Goal: Go to known website

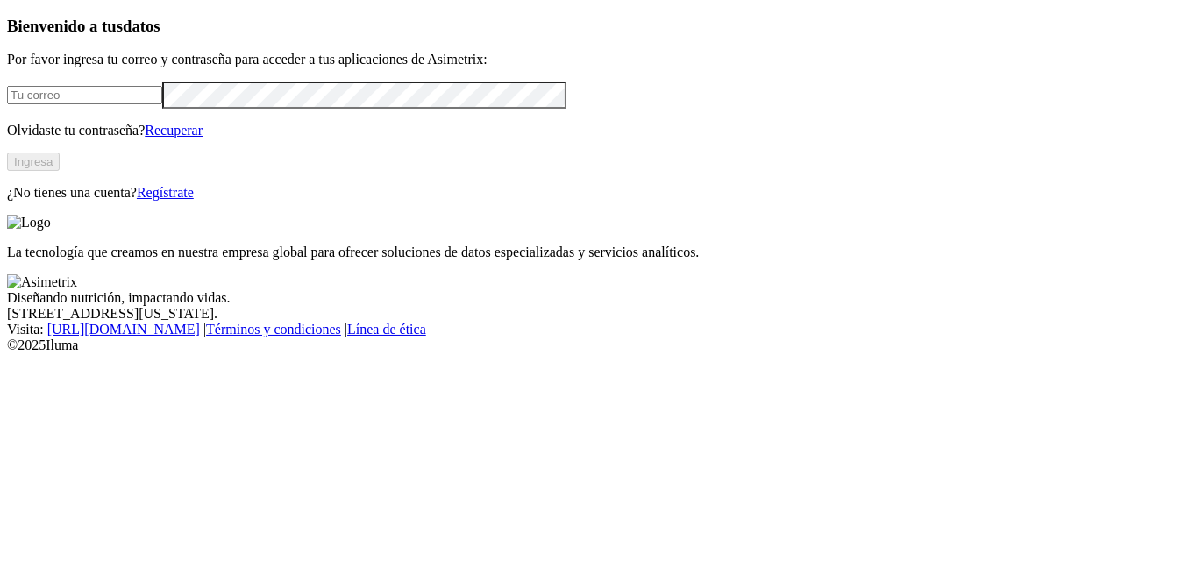
type input "[PERSON_NAME][EMAIL_ADDRESS][PERSON_NAME][DOMAIN_NAME]"
click at [60, 171] on button "Ingresa" at bounding box center [33, 162] width 53 height 18
